Goal: Task Accomplishment & Management: Manage account settings

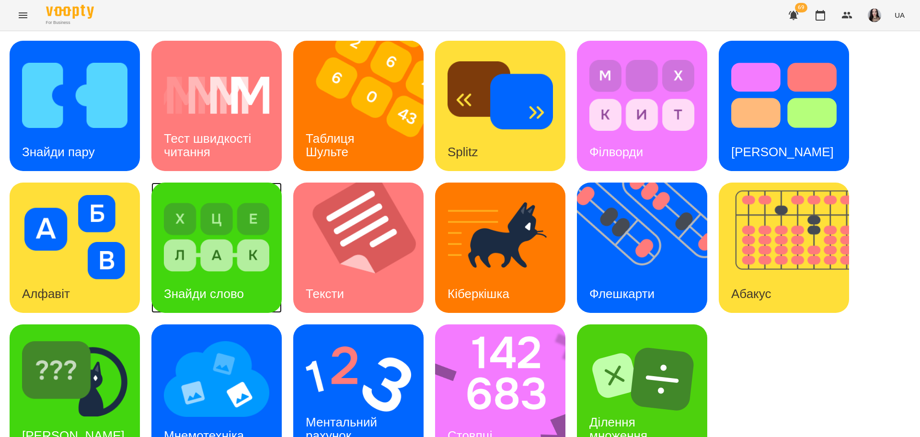
click at [242, 291] on h3 "Знайди слово" at bounding box center [204, 294] width 80 height 14
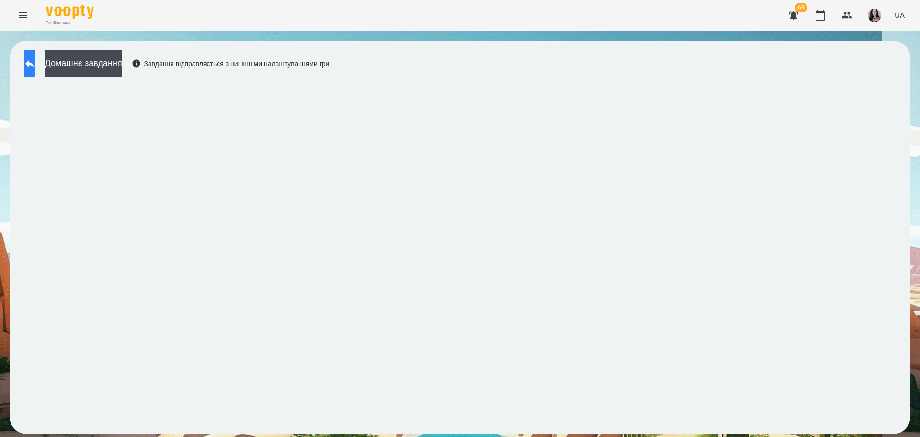
click at [34, 62] on icon at bounding box center [29, 63] width 9 height 7
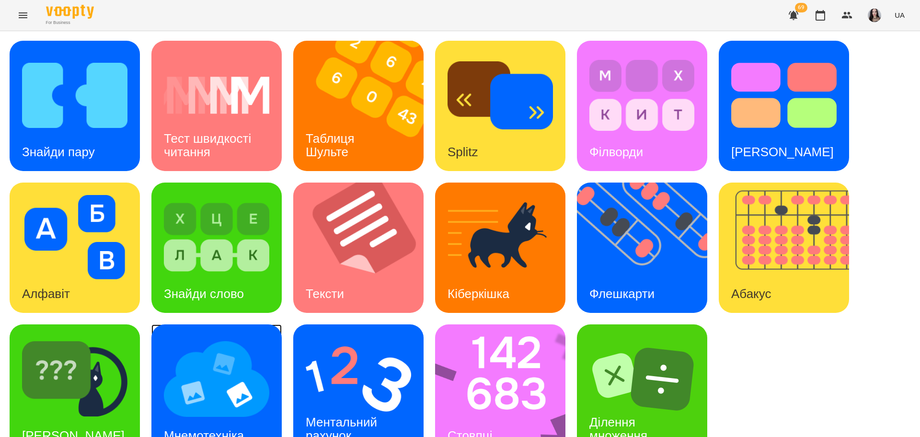
click at [220, 378] on img at bounding box center [216, 379] width 105 height 84
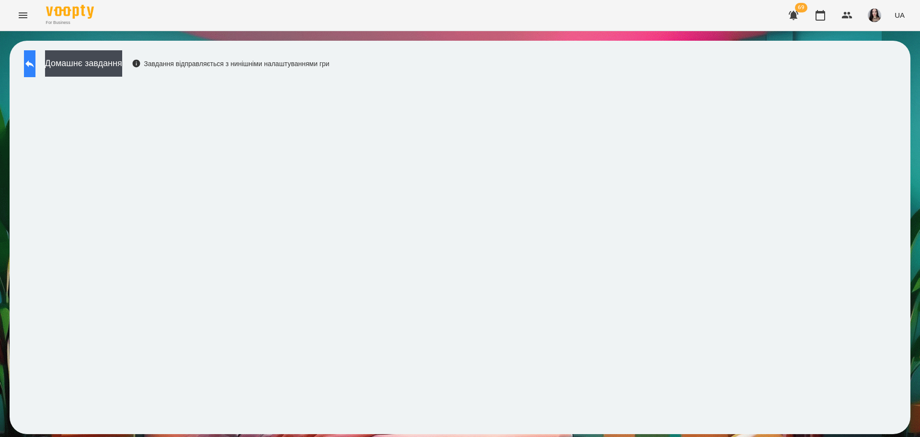
click at [35, 61] on icon at bounding box center [30, 64] width 12 height 12
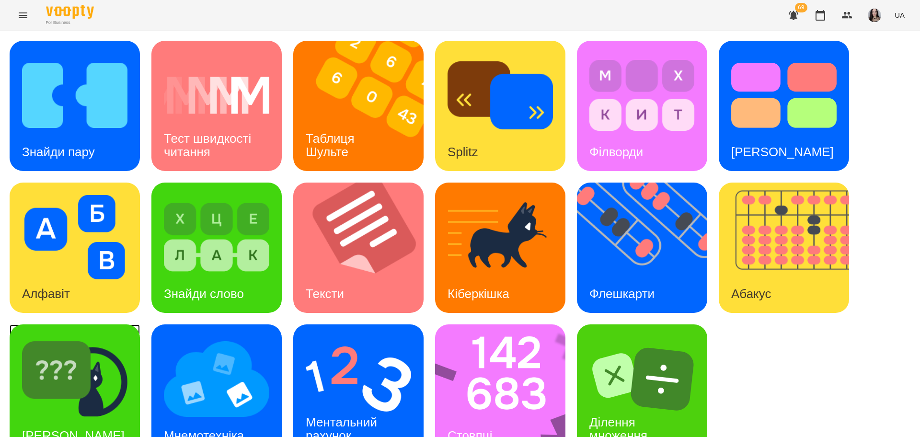
click at [56, 359] on img at bounding box center [74, 379] width 105 height 84
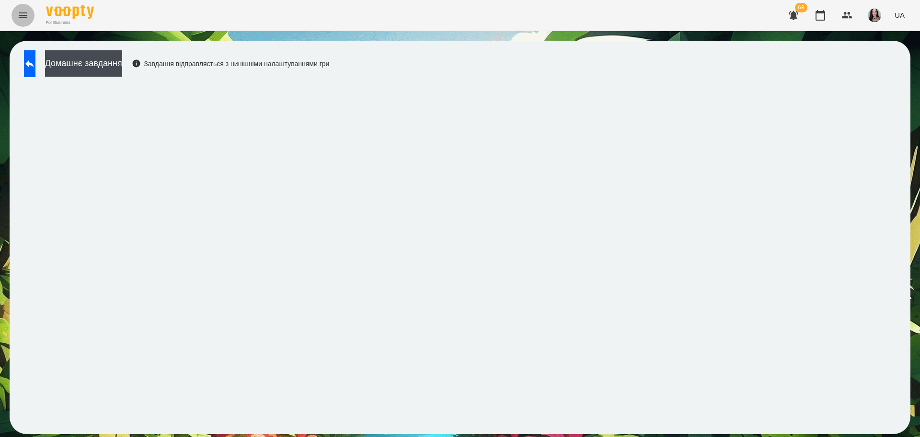
click at [26, 16] on icon "Menu" at bounding box center [23, 16] width 12 height 12
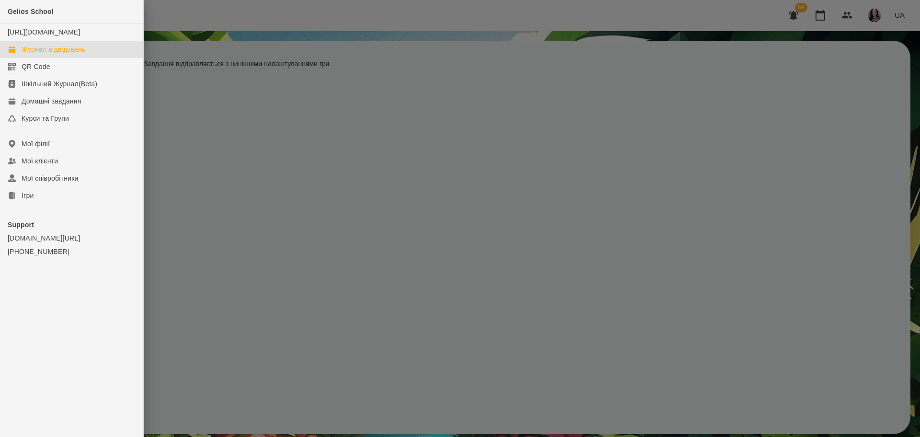
click at [61, 58] on link "Журнал відвідувань" at bounding box center [71, 49] width 143 height 17
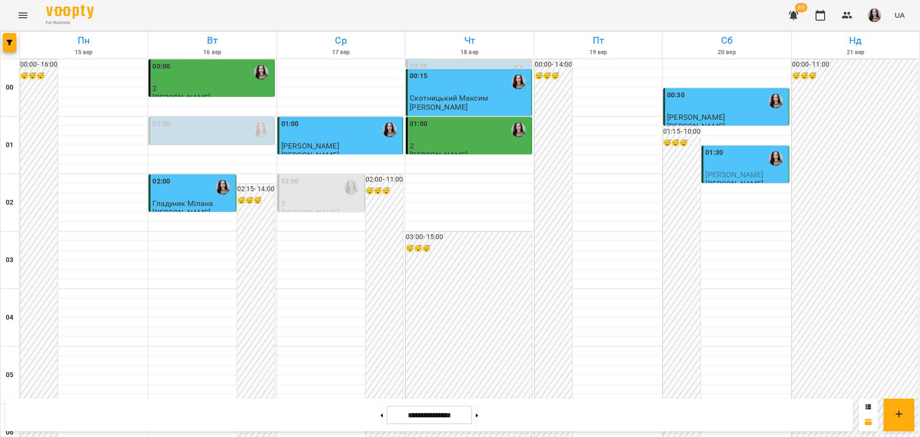
scroll to position [965, 0]
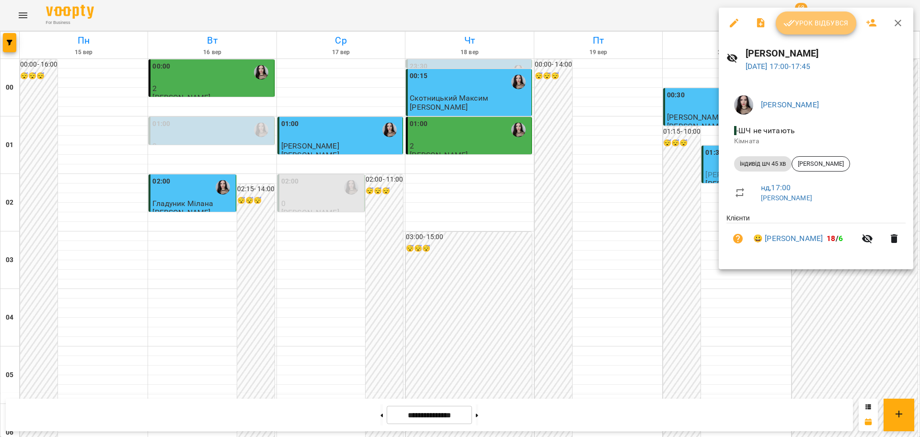
click at [819, 23] on span "Урок відбувся" at bounding box center [816, 23] width 65 height 12
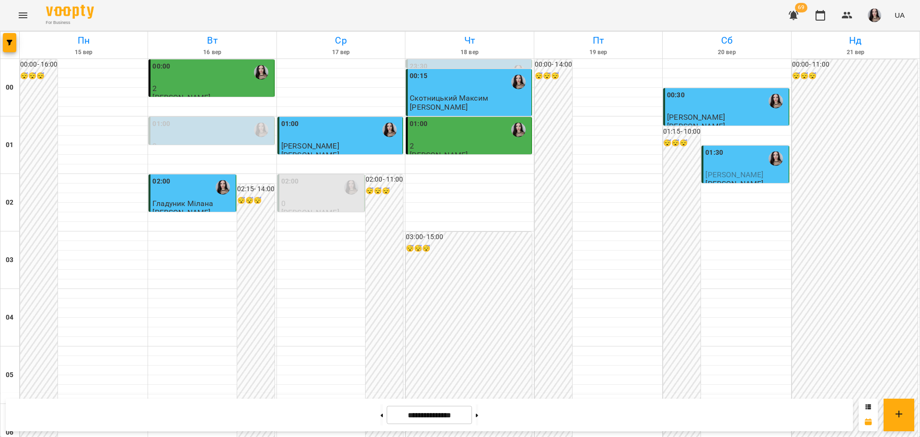
scroll to position [881, 0]
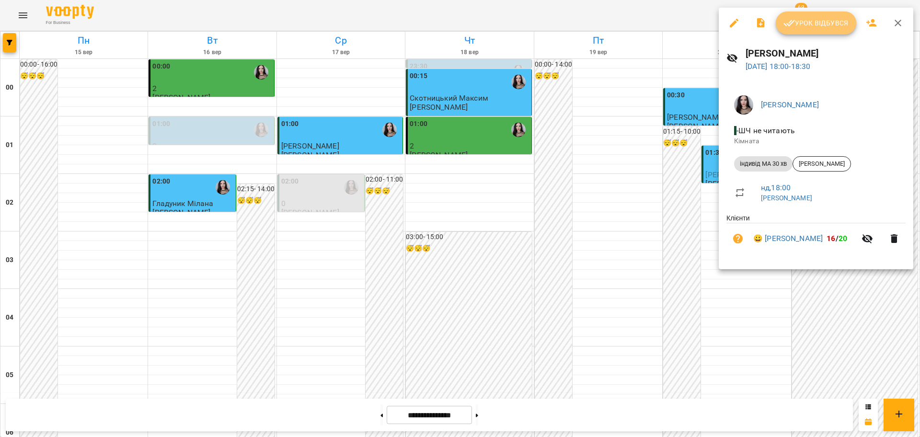
click at [803, 25] on span "Урок відбувся" at bounding box center [816, 23] width 65 height 12
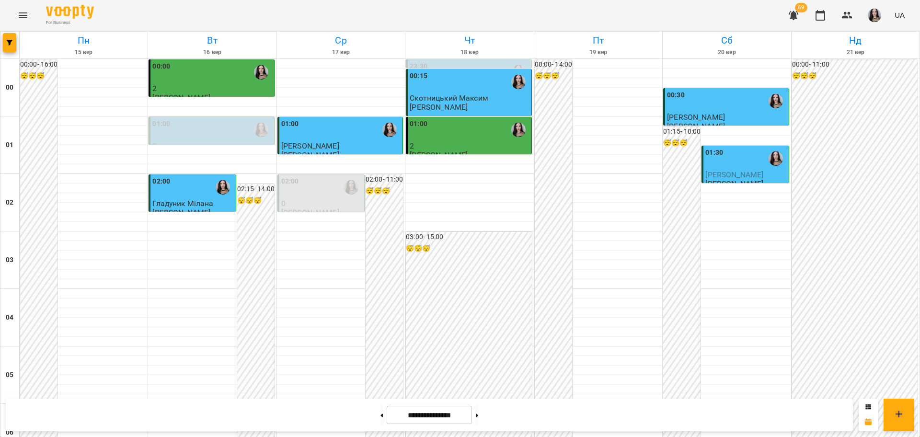
scroll to position [1031, 0]
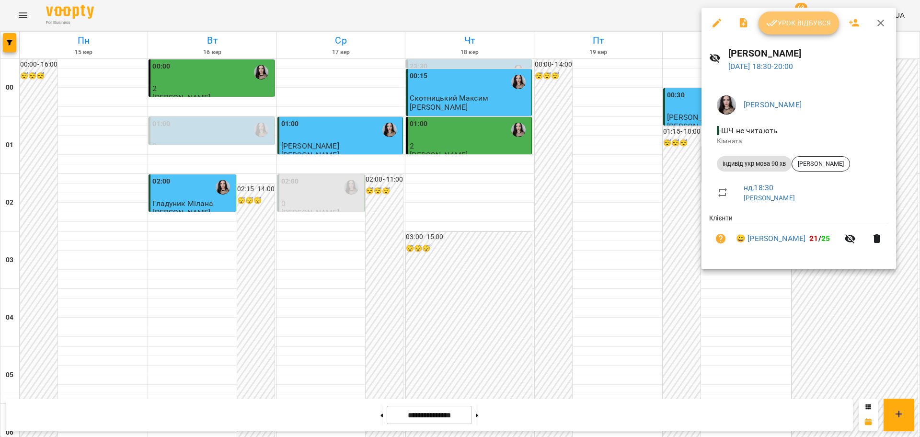
click at [801, 28] on span "Урок відбувся" at bounding box center [798, 23] width 65 height 12
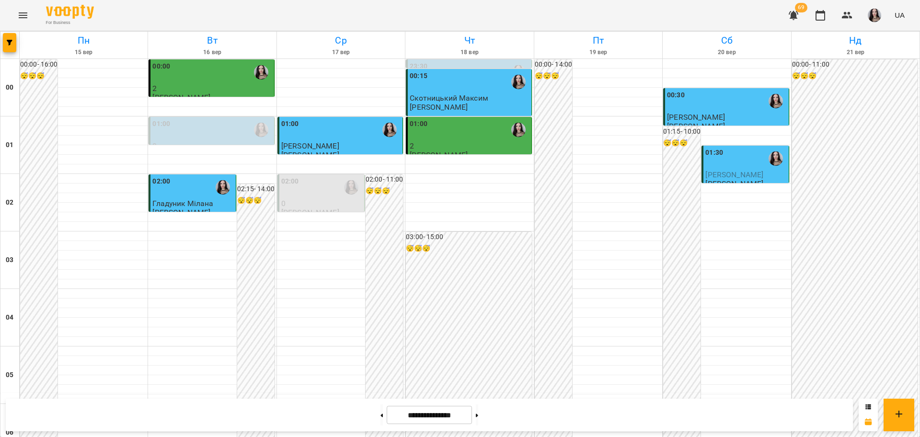
scroll to position [1045, 0]
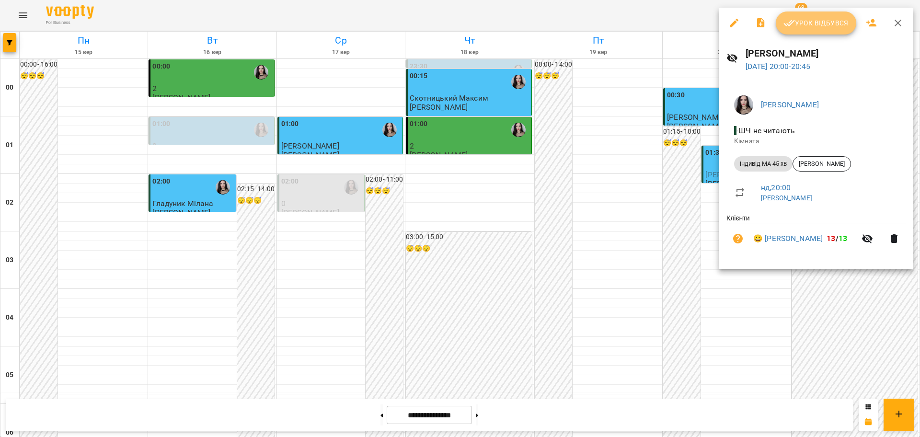
click at [803, 28] on span "Урок відбувся" at bounding box center [816, 23] width 65 height 12
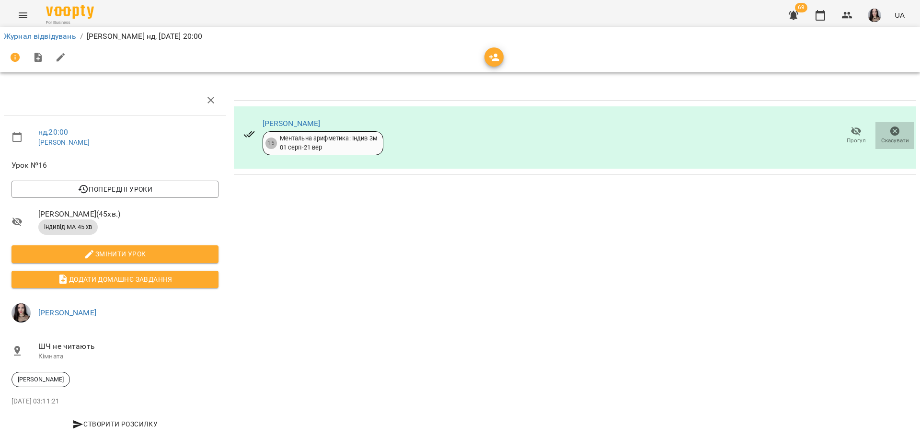
click at [890, 136] on icon "button" at bounding box center [896, 132] width 12 height 12
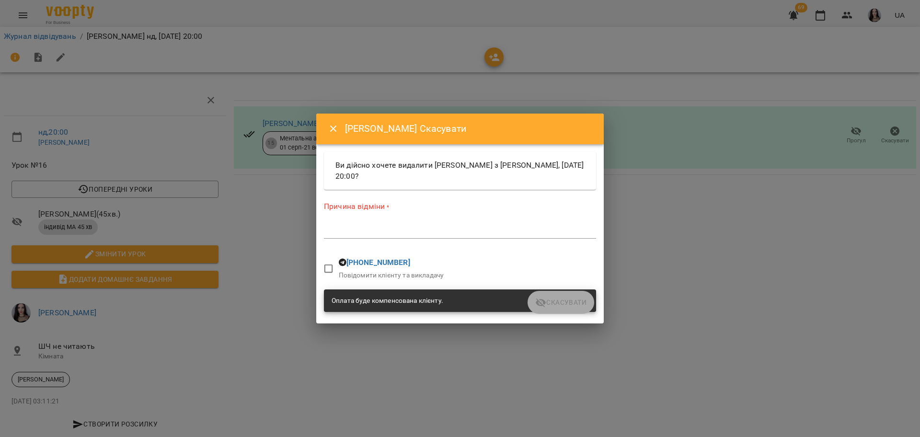
click at [356, 226] on div "*" at bounding box center [460, 230] width 272 height 15
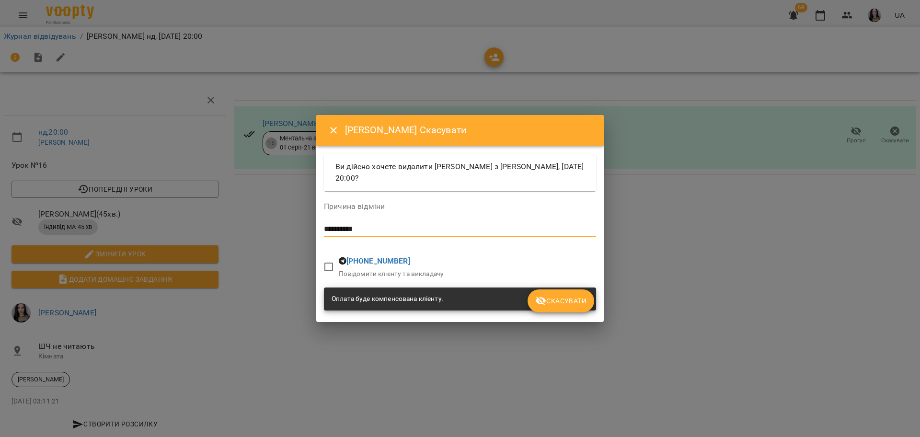
type textarea "**********"
click at [572, 308] on button "Скасувати" at bounding box center [561, 301] width 67 height 23
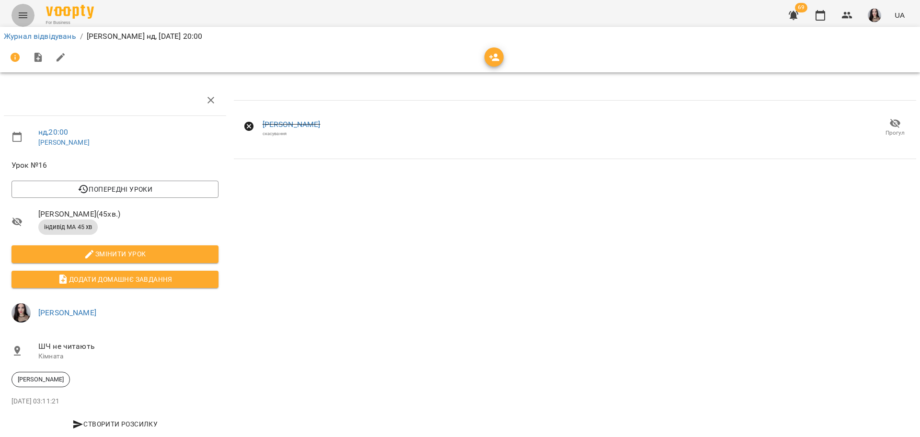
click at [30, 13] on button "Menu" at bounding box center [23, 15] width 23 height 23
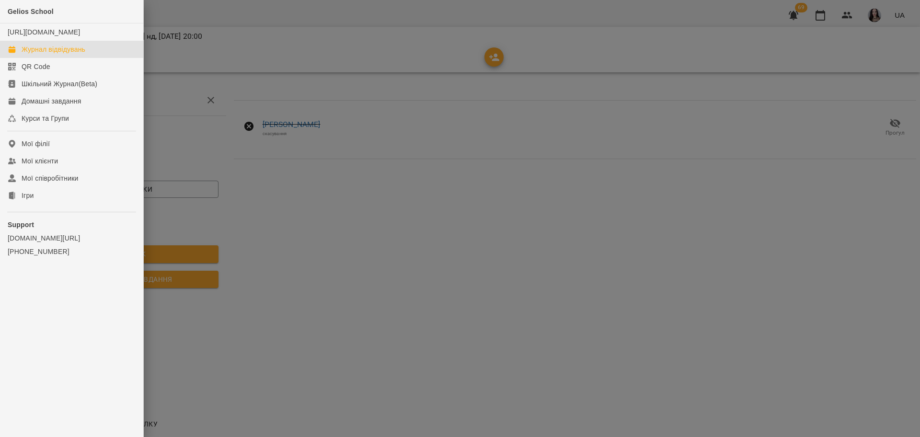
click at [63, 53] on link "Журнал відвідувань" at bounding box center [71, 49] width 143 height 17
